Goal: Transaction & Acquisition: Purchase product/service

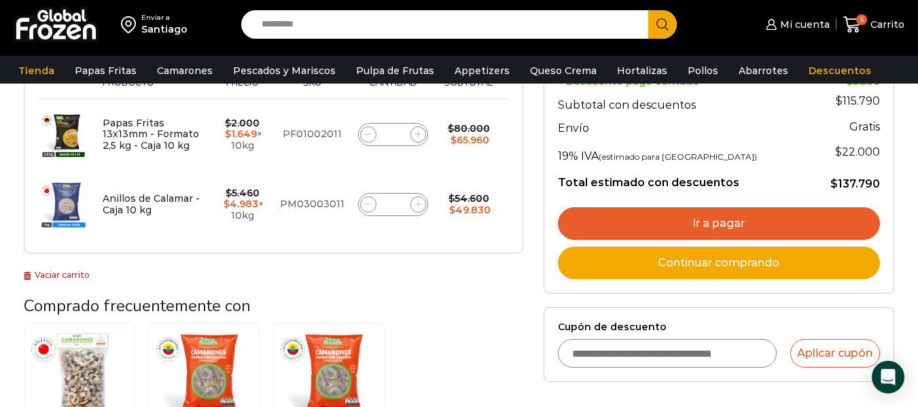
scroll to position [272, 0]
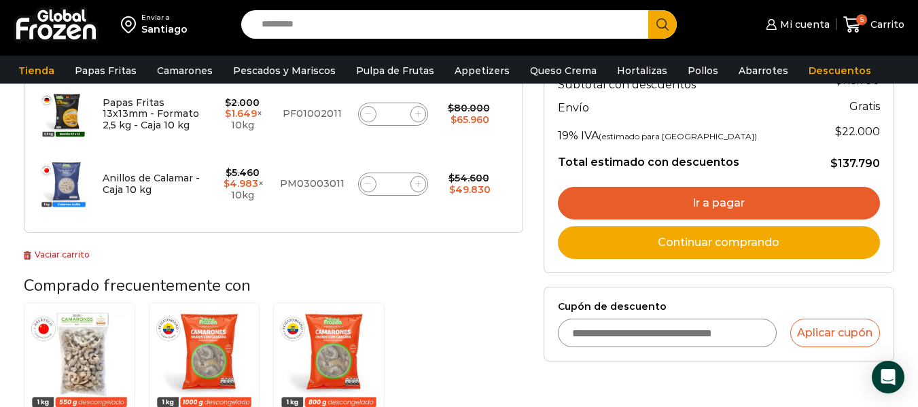
drag, startPoint x: 767, startPoint y: 197, endPoint x: 714, endPoint y: 203, distance: 52.6
click at [767, 197] on link "Ir a pagar" at bounding box center [719, 203] width 322 height 33
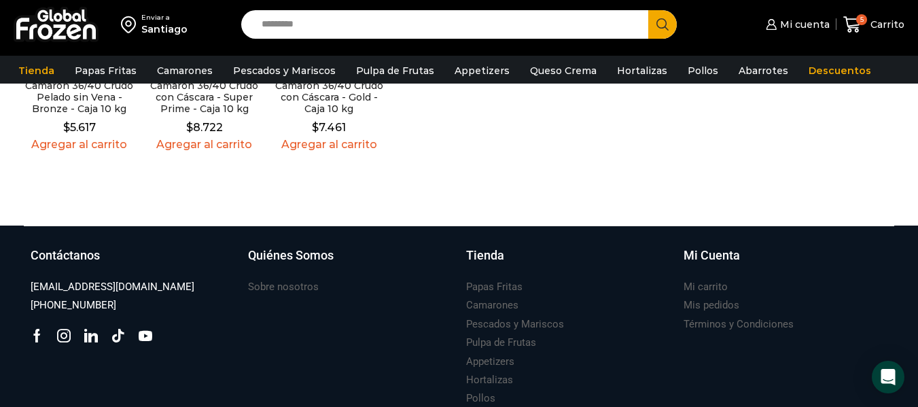
scroll to position [503, 0]
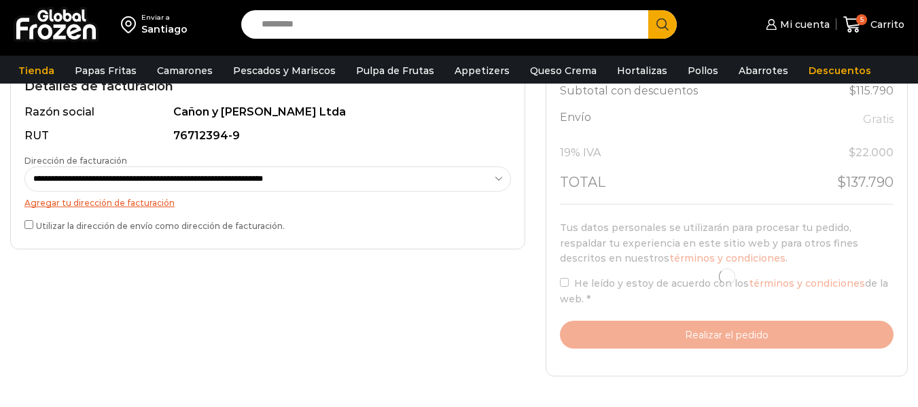
scroll to position [408, 0]
click at [564, 286] on div at bounding box center [727, 277] width 334 height 144
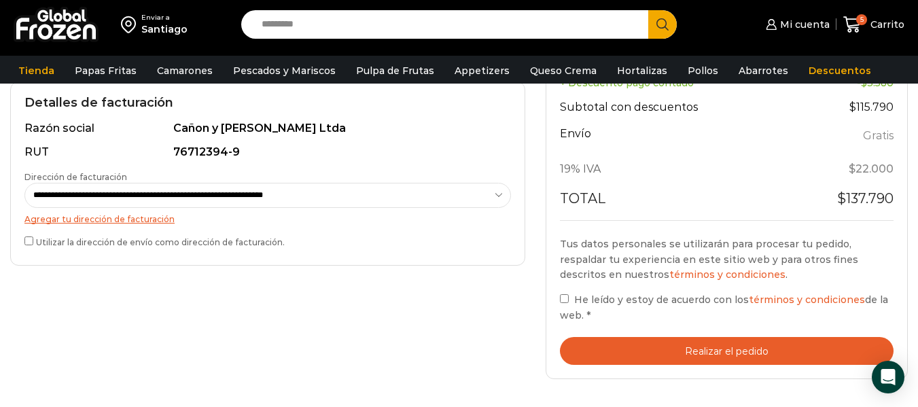
scroll to position [453, 0]
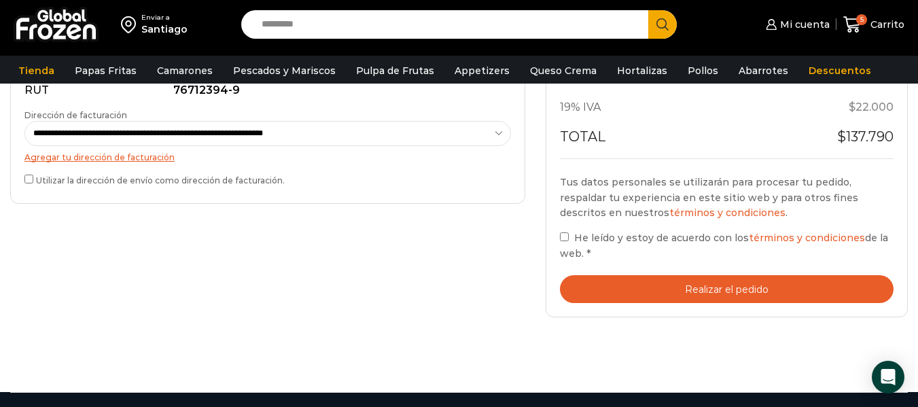
click at [703, 291] on button "Realizar el pedido" at bounding box center [727, 289] width 334 height 28
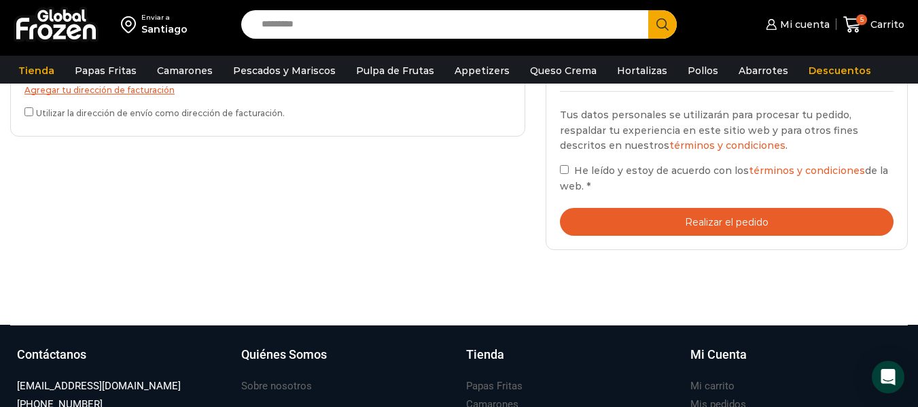
scroll to position [521, 0]
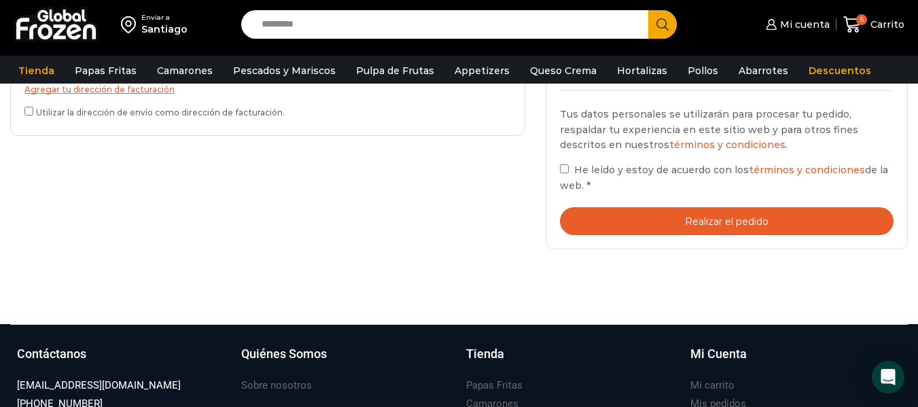
click at [742, 227] on button "Realizar el pedido" at bounding box center [727, 221] width 334 height 28
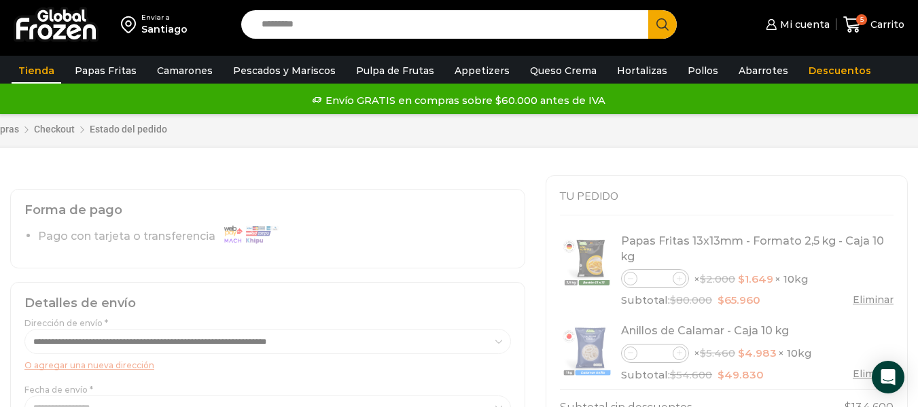
scroll to position [0, 0]
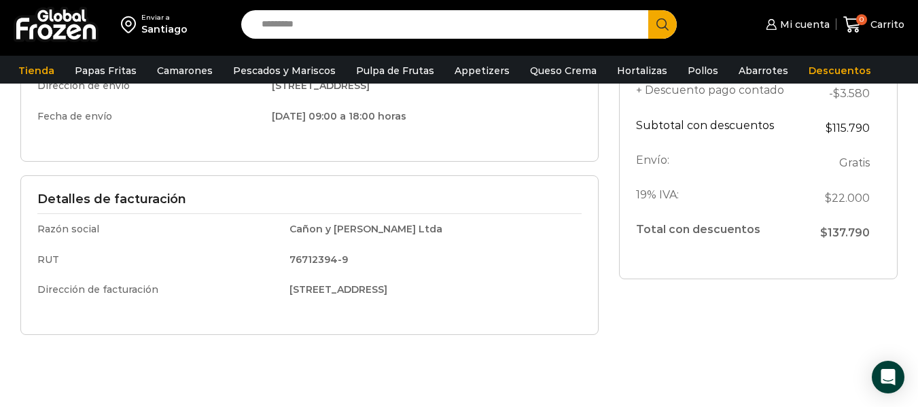
scroll to position [272, 0]
